Goal: Transaction & Acquisition: Purchase product/service

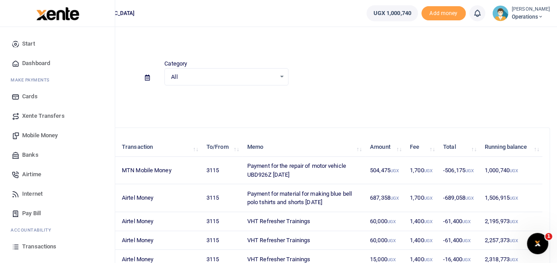
click at [39, 130] on link "Mobile Money" at bounding box center [57, 135] width 100 height 19
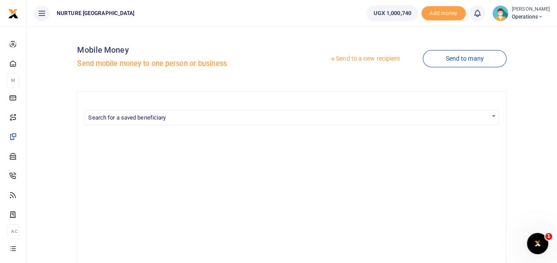
click at [374, 57] on link "Send to a new recipient" at bounding box center [365, 59] width 116 height 16
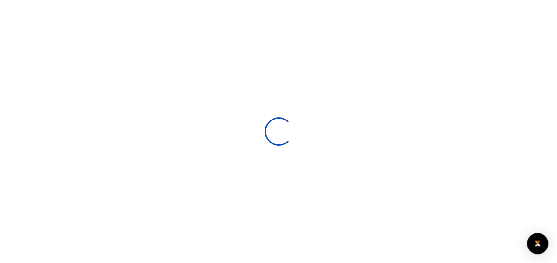
select select
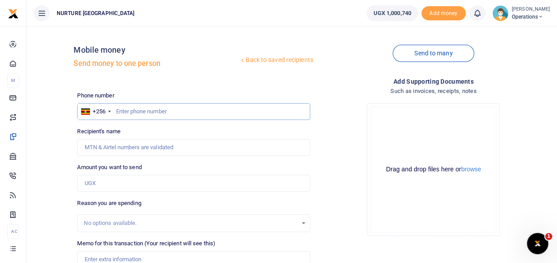
click at [140, 110] on input "text" at bounding box center [193, 111] width 232 height 17
type input "0759767668"
click at [114, 181] on input "Amount you want to send" at bounding box center [193, 183] width 232 height 17
type input "660,000"
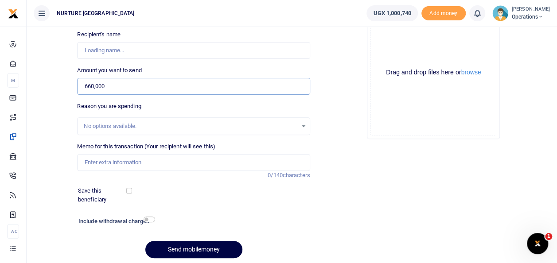
type input "Hellen Nakayenga"
type input "660,000"
click at [140, 162] on input "Memo for this transaction (Your recipient will see this)" at bounding box center [193, 162] width 232 height 17
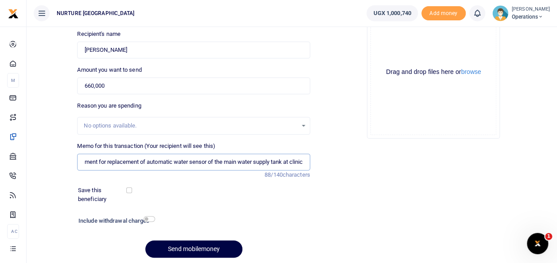
scroll to position [0, 13]
type input "Payment for replacement of automatic water sensor of the main water supply tank…"
click at [147, 220] on input "checkbox" at bounding box center [149, 219] width 12 height 6
checkbox input "true"
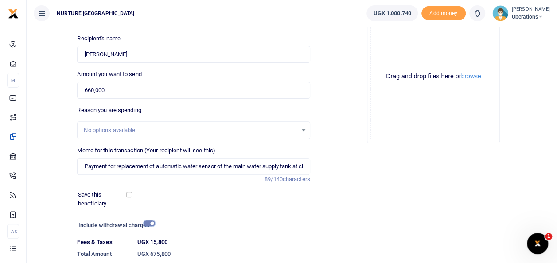
scroll to position [153, 0]
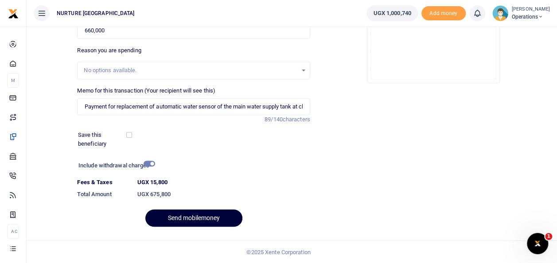
click at [200, 213] on button "Send mobilemoney" at bounding box center [193, 217] width 97 height 17
